Goal: Task Accomplishment & Management: Use online tool/utility

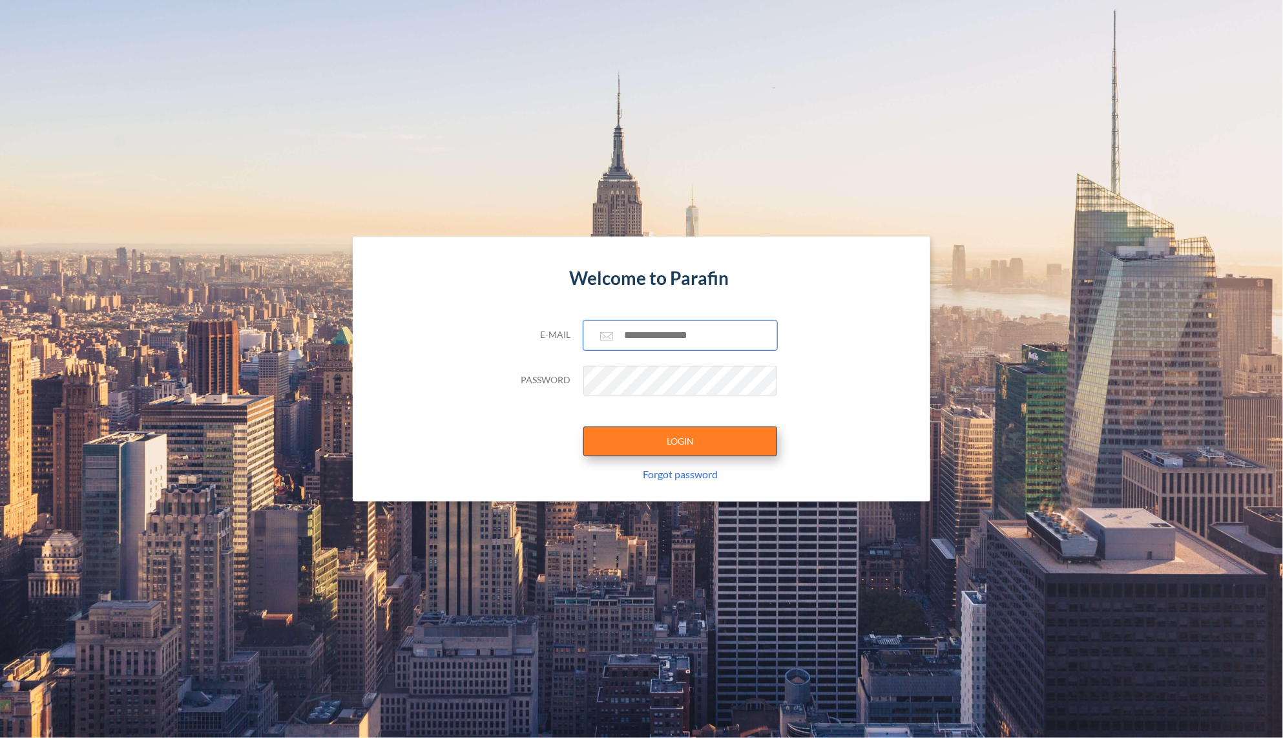
type input "**********"
click at [671, 445] on button "LOGIN" at bounding box center [680, 441] width 194 height 30
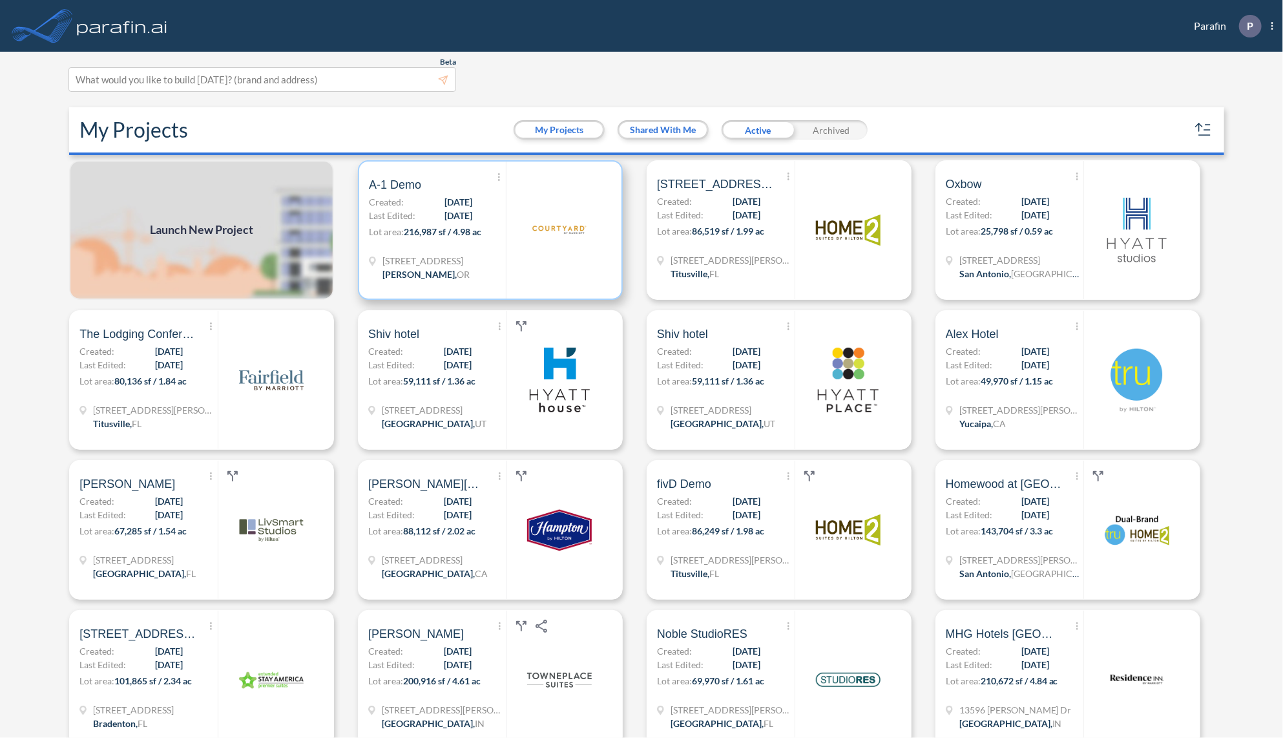
click at [506, 233] on div at bounding box center [559, 230] width 106 height 137
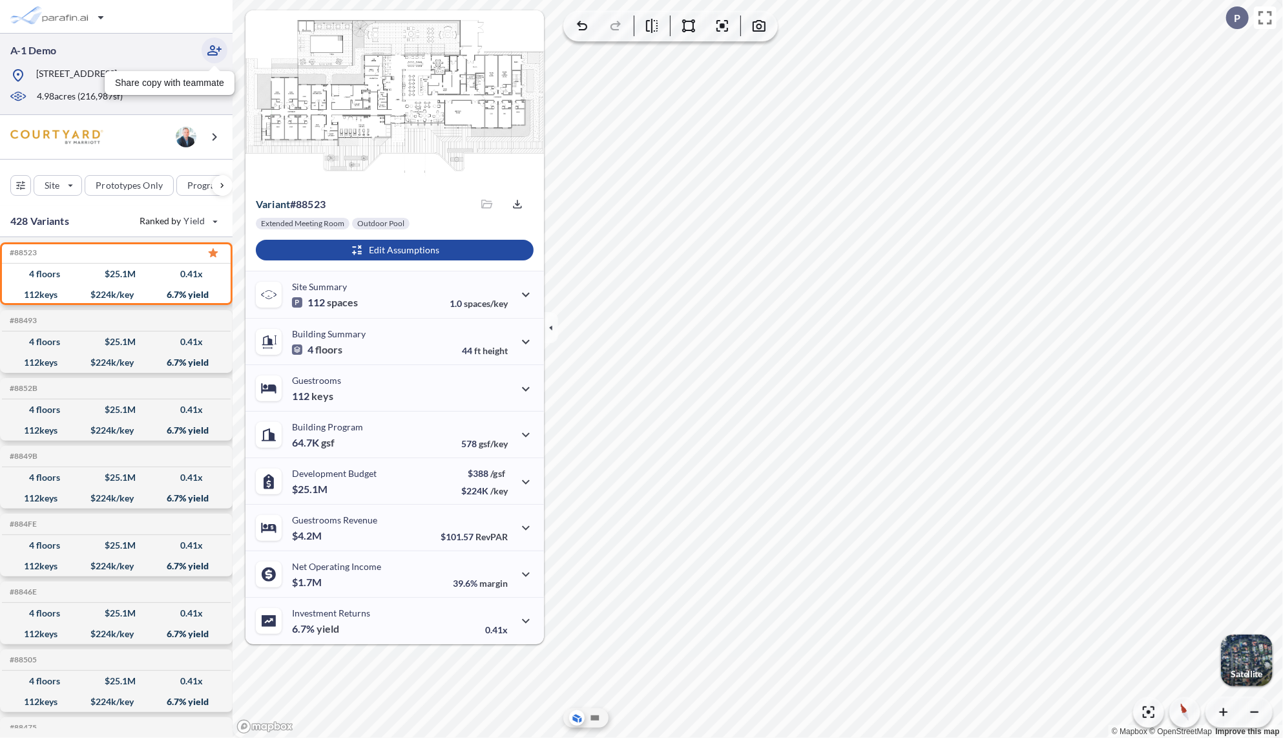
click at [216, 53] on icon "button" at bounding box center [214, 50] width 14 height 10
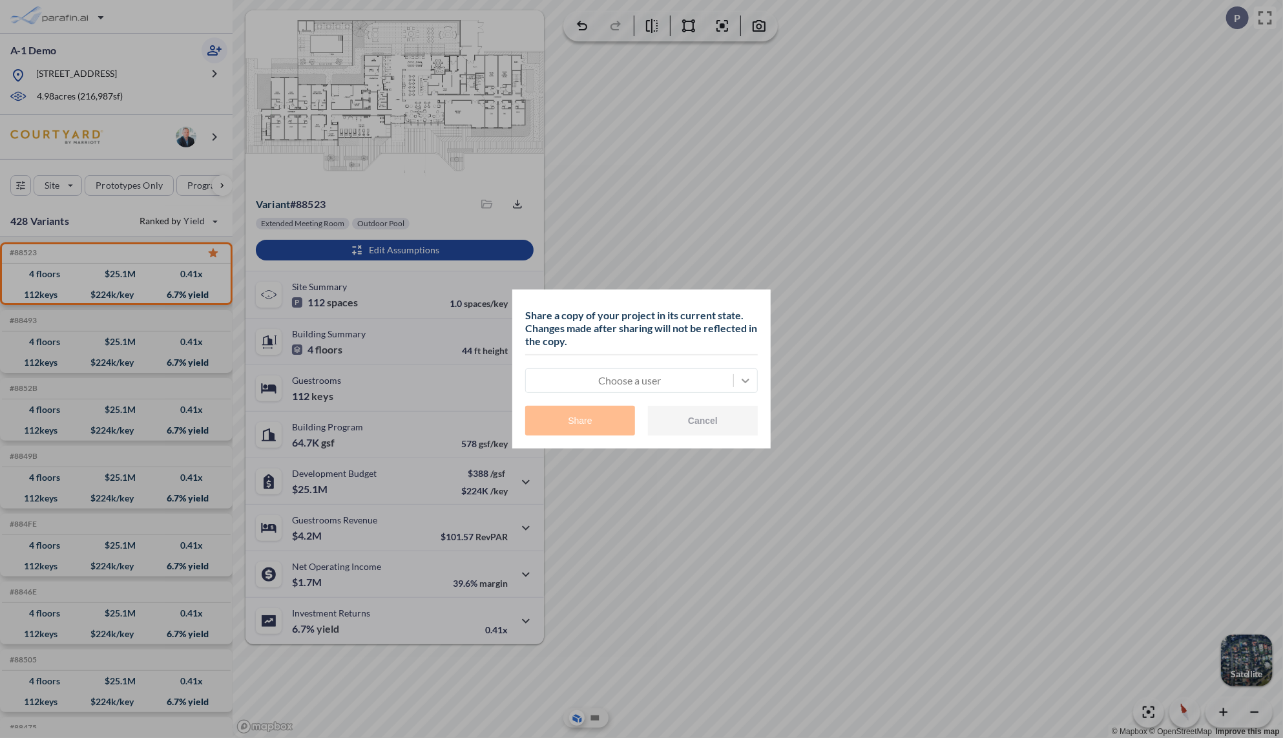
click at [749, 383] on icon at bounding box center [745, 380] width 13 height 13
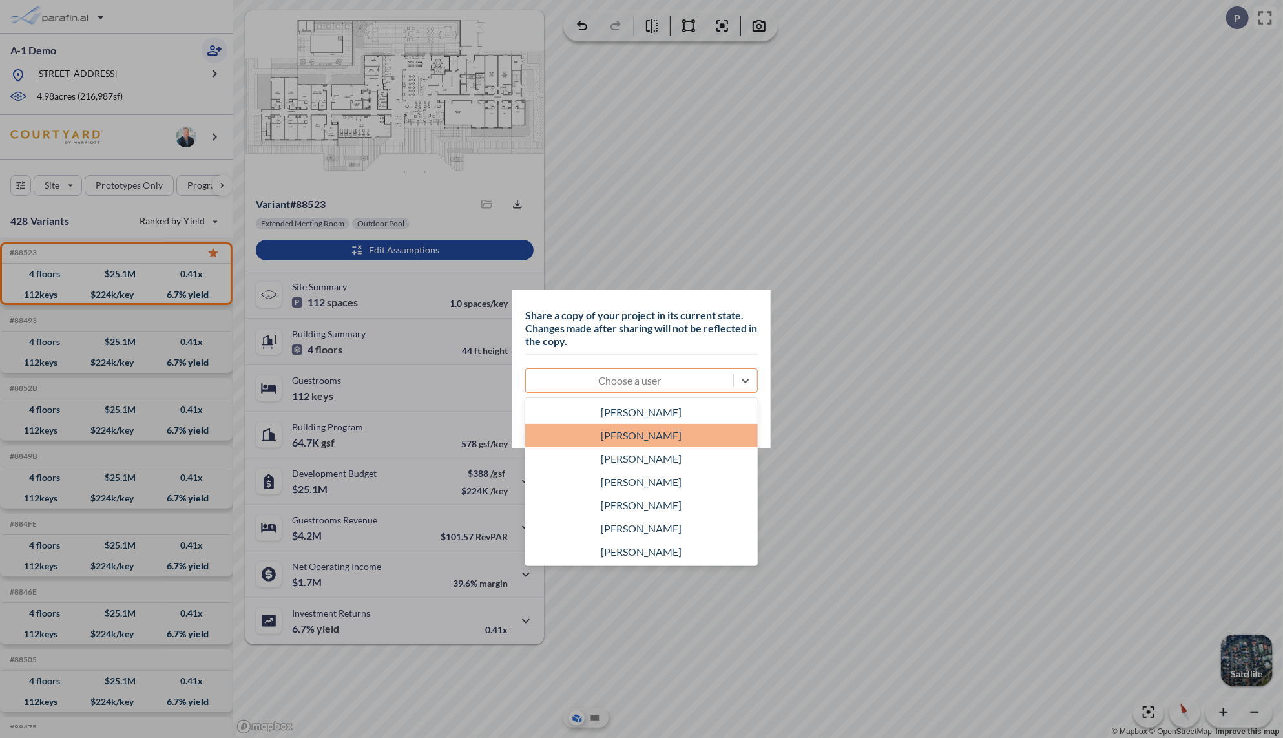
click at [689, 430] on div "[PERSON_NAME]" at bounding box center [641, 435] width 233 height 23
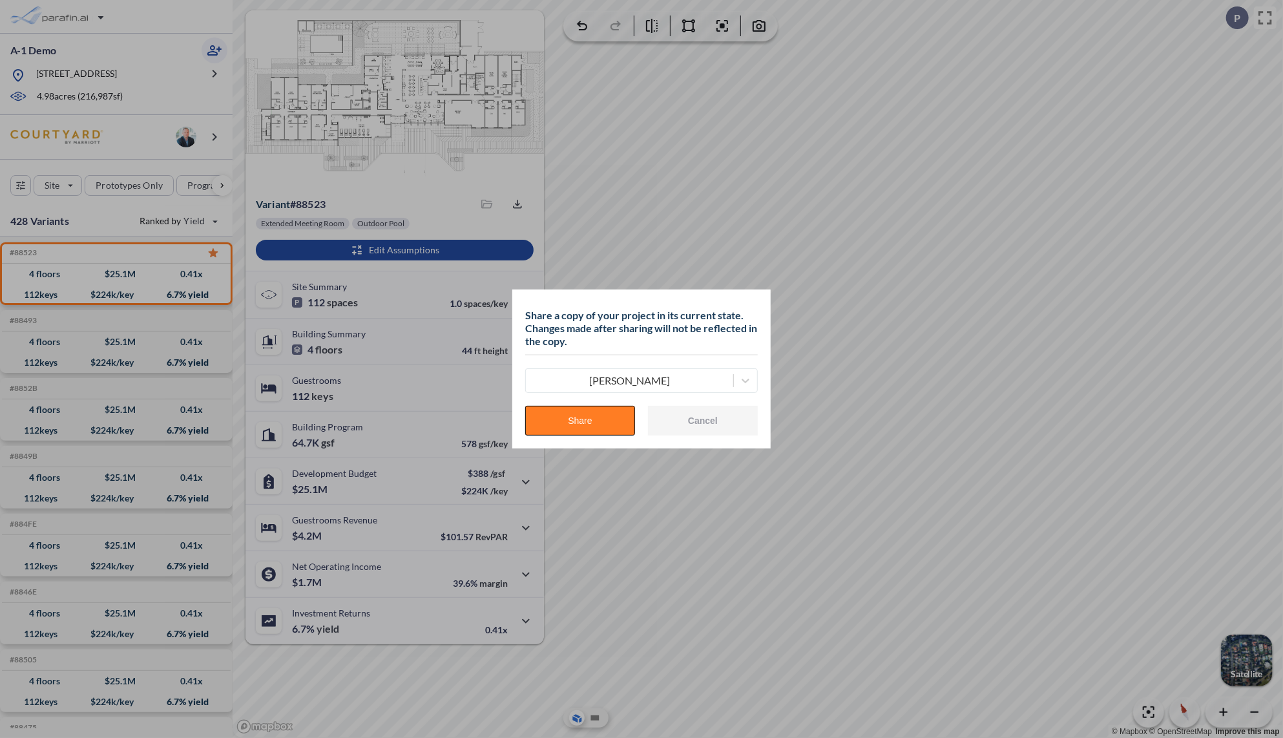
click at [585, 419] on button "Share" at bounding box center [580, 421] width 110 height 30
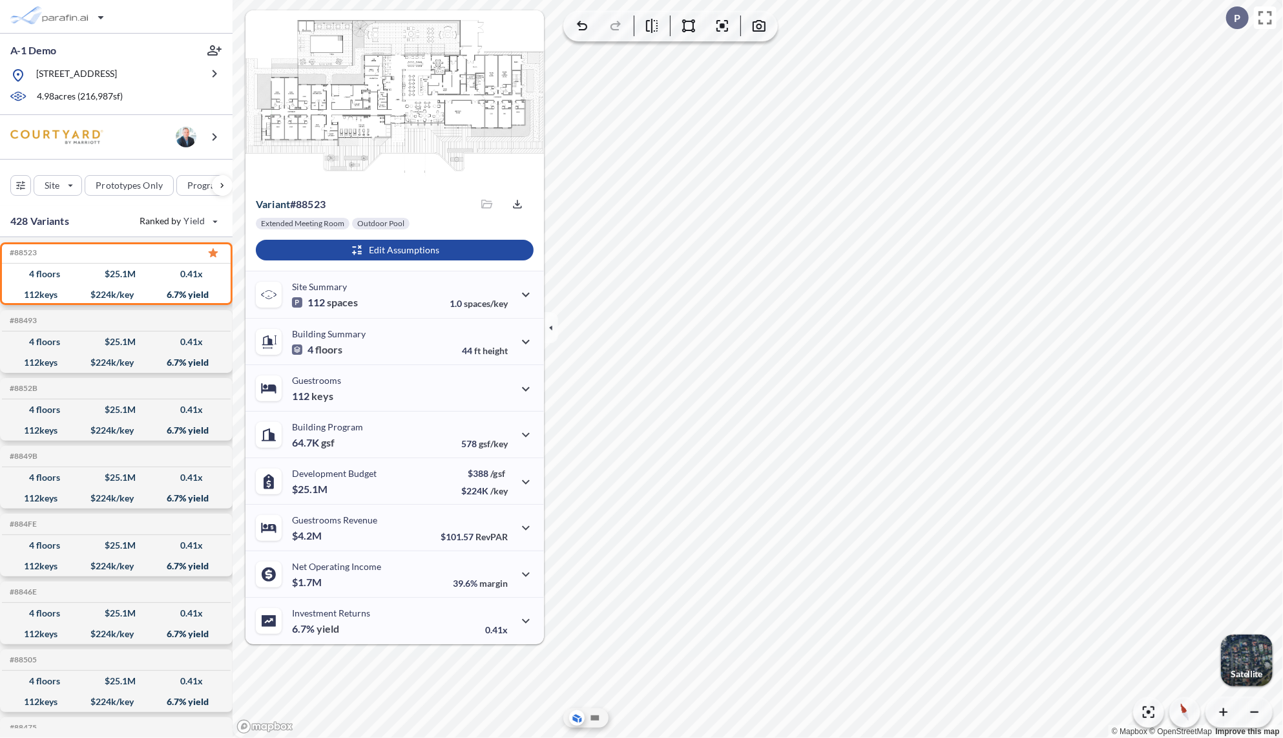
click at [1253, 656] on div "button" at bounding box center [1247, 660] width 52 height 52
click at [556, 322] on icon "button" at bounding box center [551, 327] width 14 height 14
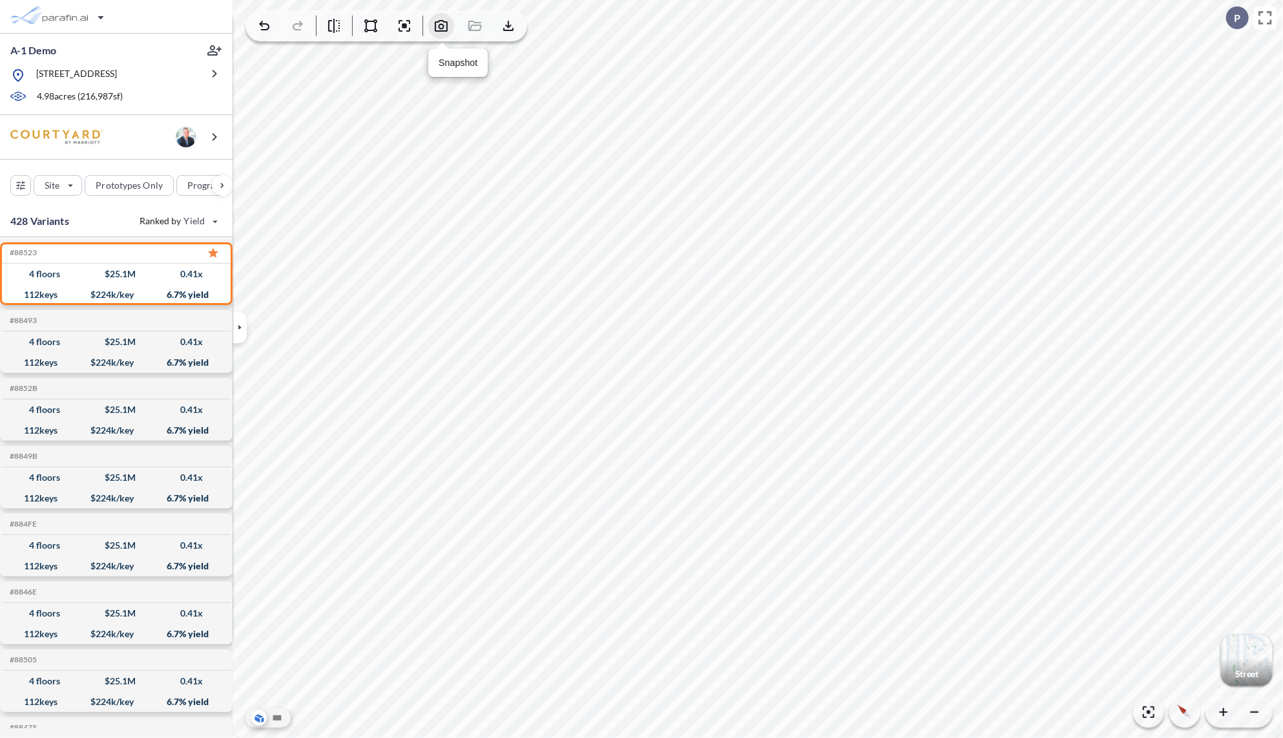
click at [443, 23] on icon "button" at bounding box center [442, 26] width 16 height 16
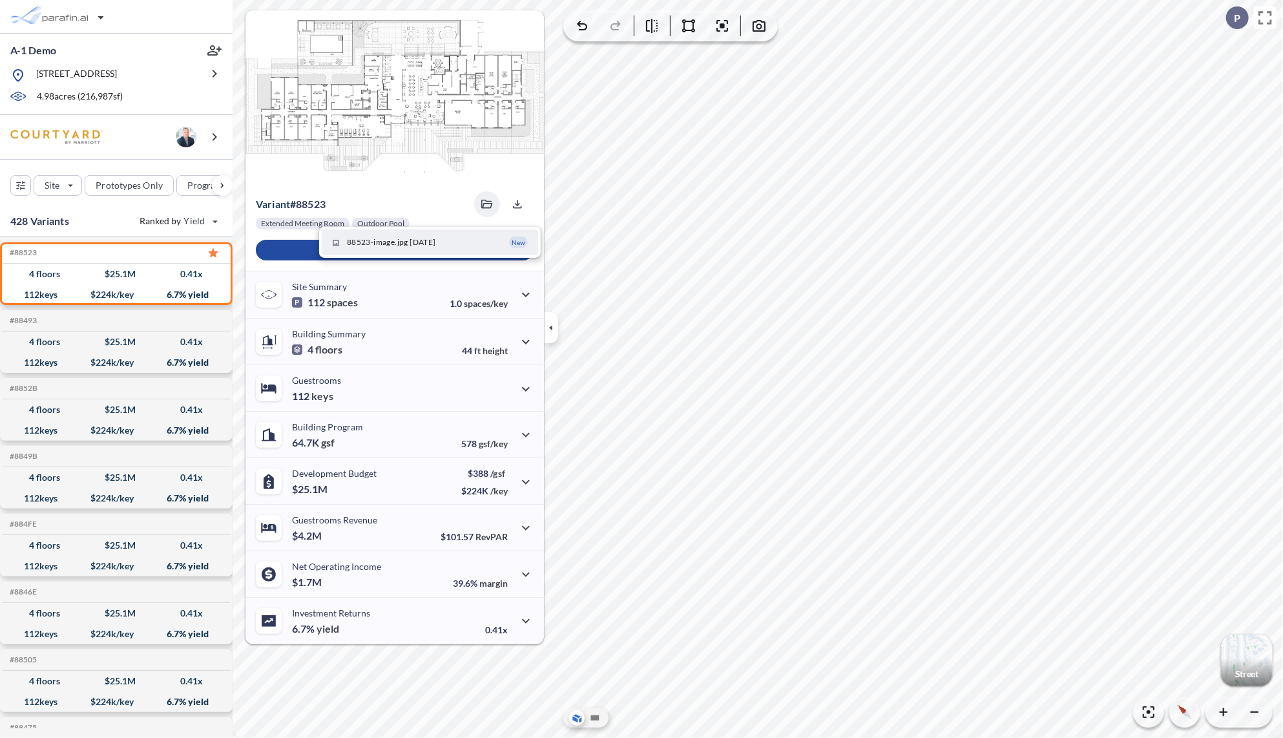
click at [413, 246] on span "88523-image.jpg [DATE]" at bounding box center [391, 242] width 89 height 12
